Goal: Information Seeking & Learning: Learn about a topic

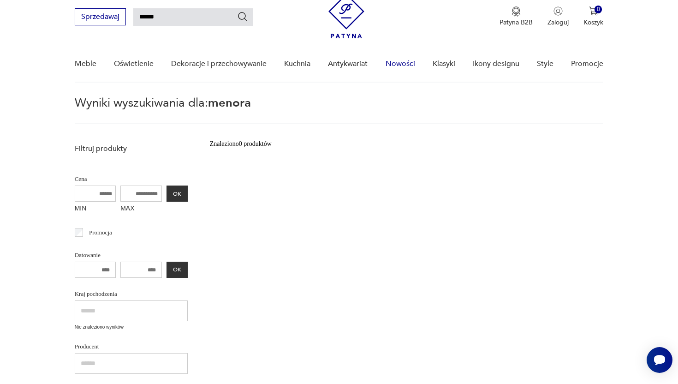
click at [397, 63] on link "Nowości" at bounding box center [401, 64] width 30 height 36
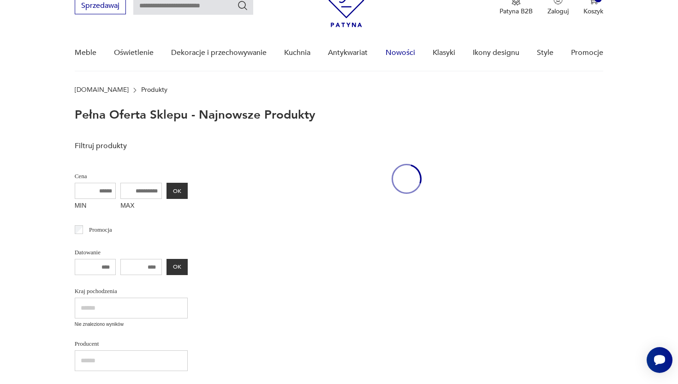
scroll to position [44, 0]
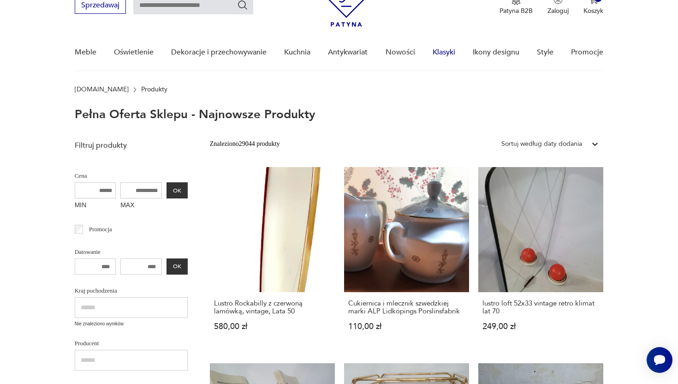
click at [444, 55] on link "Klasyki" at bounding box center [444, 53] width 23 height 36
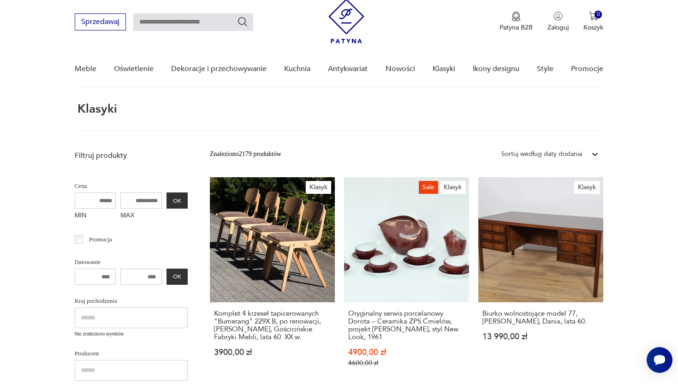
scroll to position [29, 0]
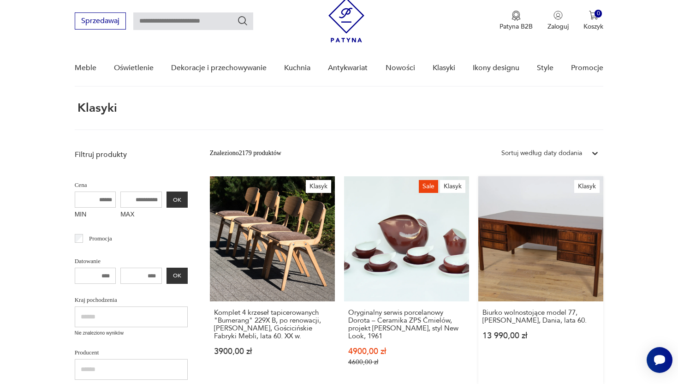
click at [536, 203] on link "Klasyk Biurko wolnostojące model 77, [PERSON_NAME], Dania, lata 60. 13 990,00 zł" at bounding box center [540, 280] width 125 height 208
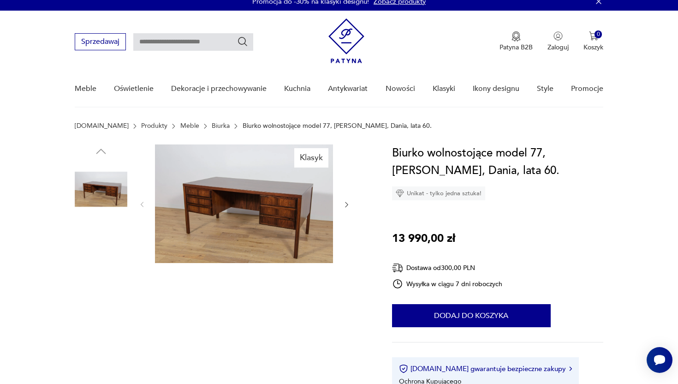
scroll to position [18, 0]
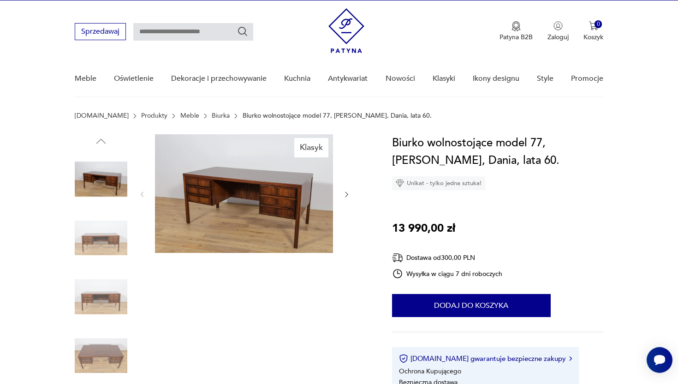
click at [107, 245] on img at bounding box center [101, 238] width 53 height 53
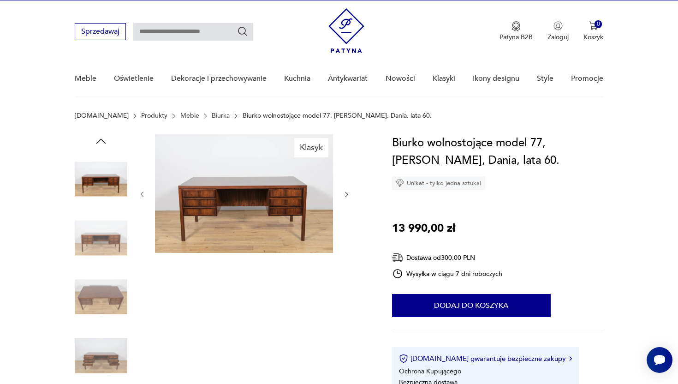
click at [216, 202] on img at bounding box center [244, 193] width 178 height 119
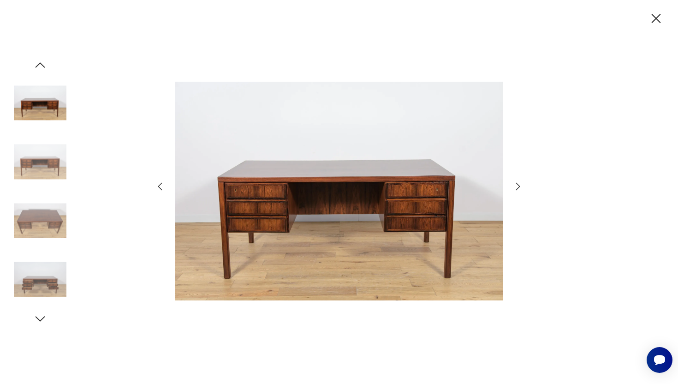
click at [50, 270] on img at bounding box center [40, 279] width 53 height 53
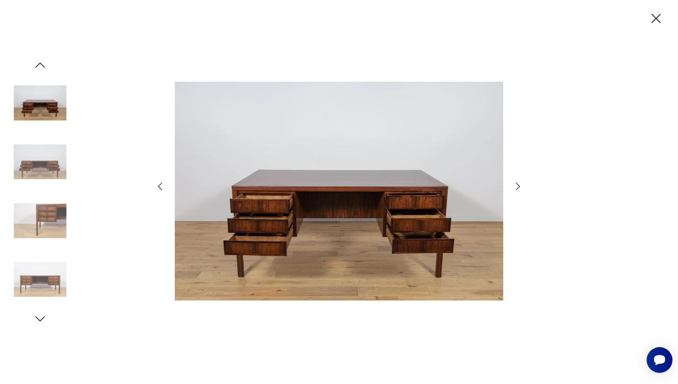
scroll to position [29, 0]
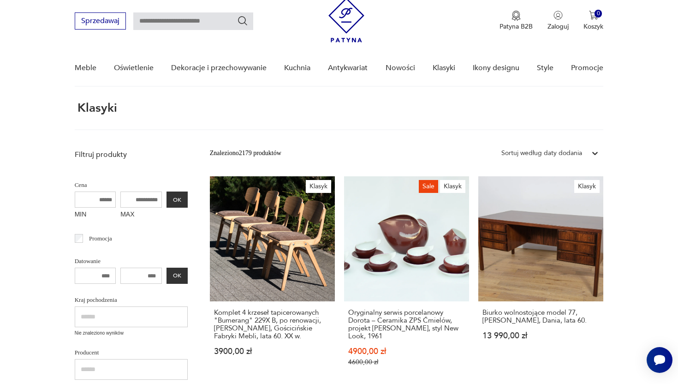
click at [185, 21] on input "text" at bounding box center [193, 21] width 120 height 18
type input "*********"
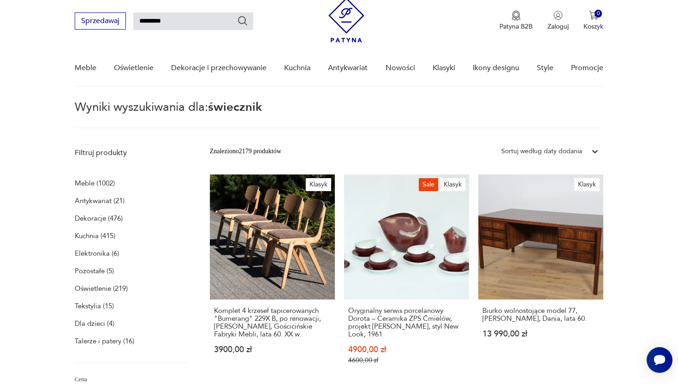
scroll to position [33, 0]
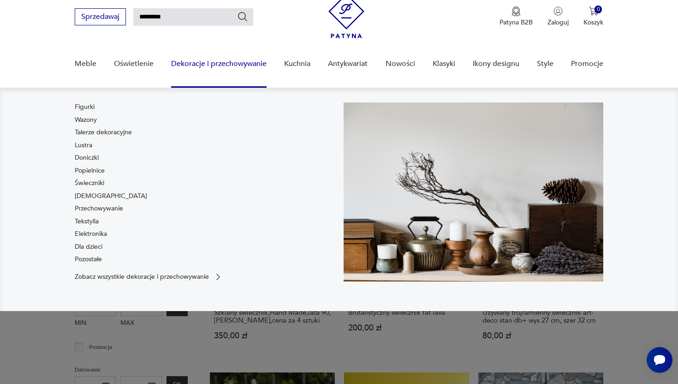
click at [206, 63] on link "Dekoracje i przechowywanie" at bounding box center [218, 64] width 95 height 36
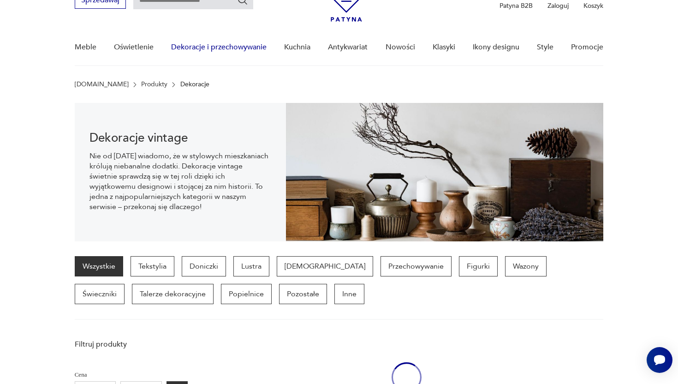
scroll to position [64, 0]
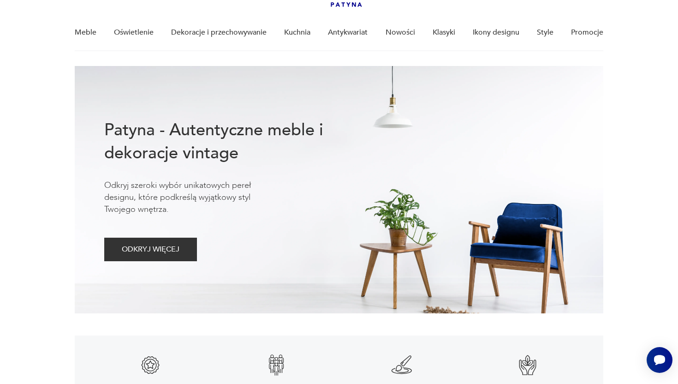
click at [561, 179] on div at bounding box center [484, 189] width 178 height 247
